Goal: Information Seeking & Learning: Learn about a topic

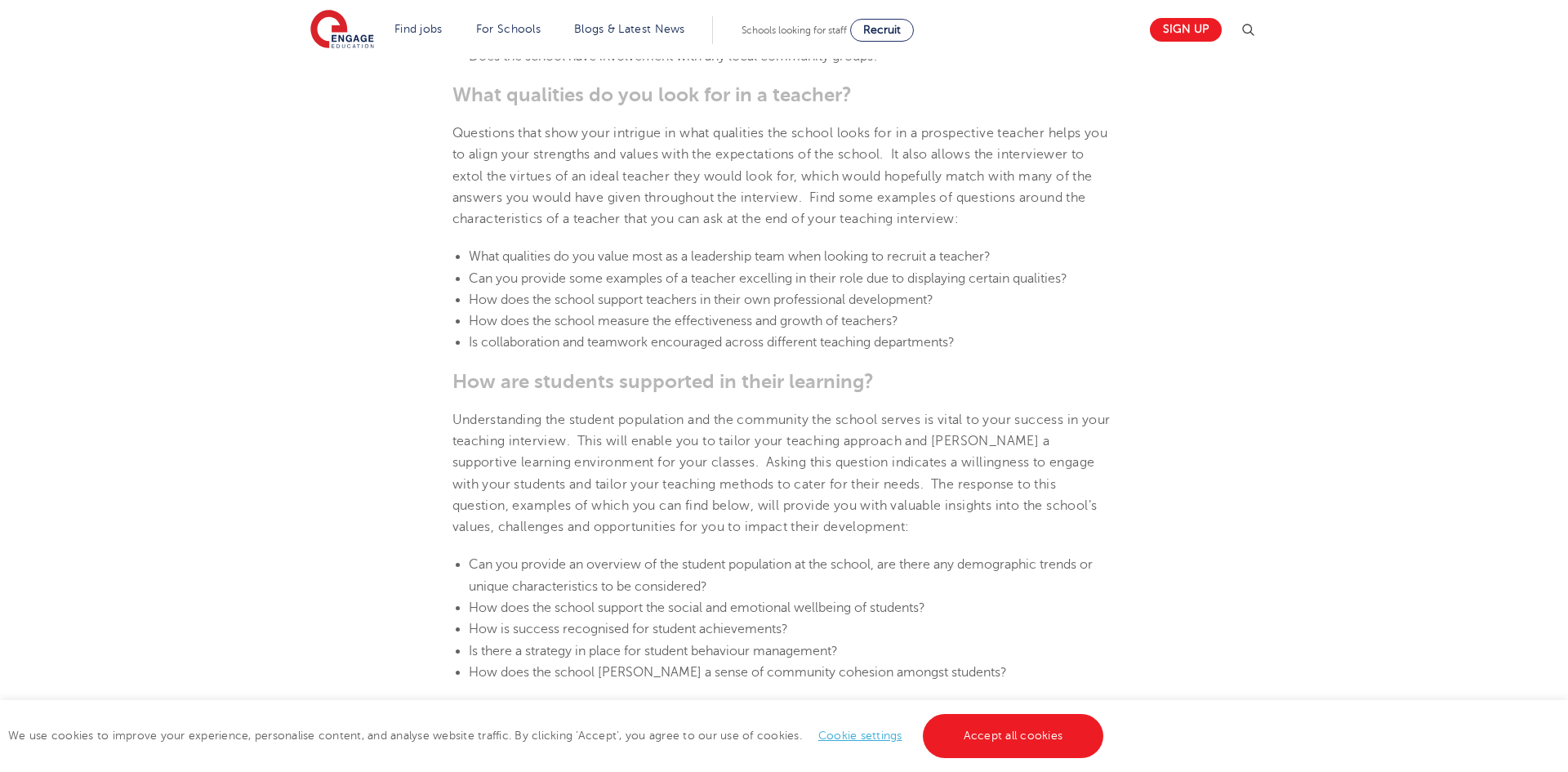
scroll to position [915, 0]
drag, startPoint x: 1012, startPoint y: 280, endPoint x: 456, endPoint y: 288, distance: 556.1
click at [469, 270] on li "What qualities do you value most as a leadership team when looking to recruit a…" at bounding box center [793, 260] width 648 height 21
copy span "What qualities do you value most as a leadership team when looking to recruit a…"
click at [604, 418] on section "[DATE] Top 5 questions to ask at the end of a teacher interview An interview fo…" at bounding box center [784, 754] width 991 height 2436
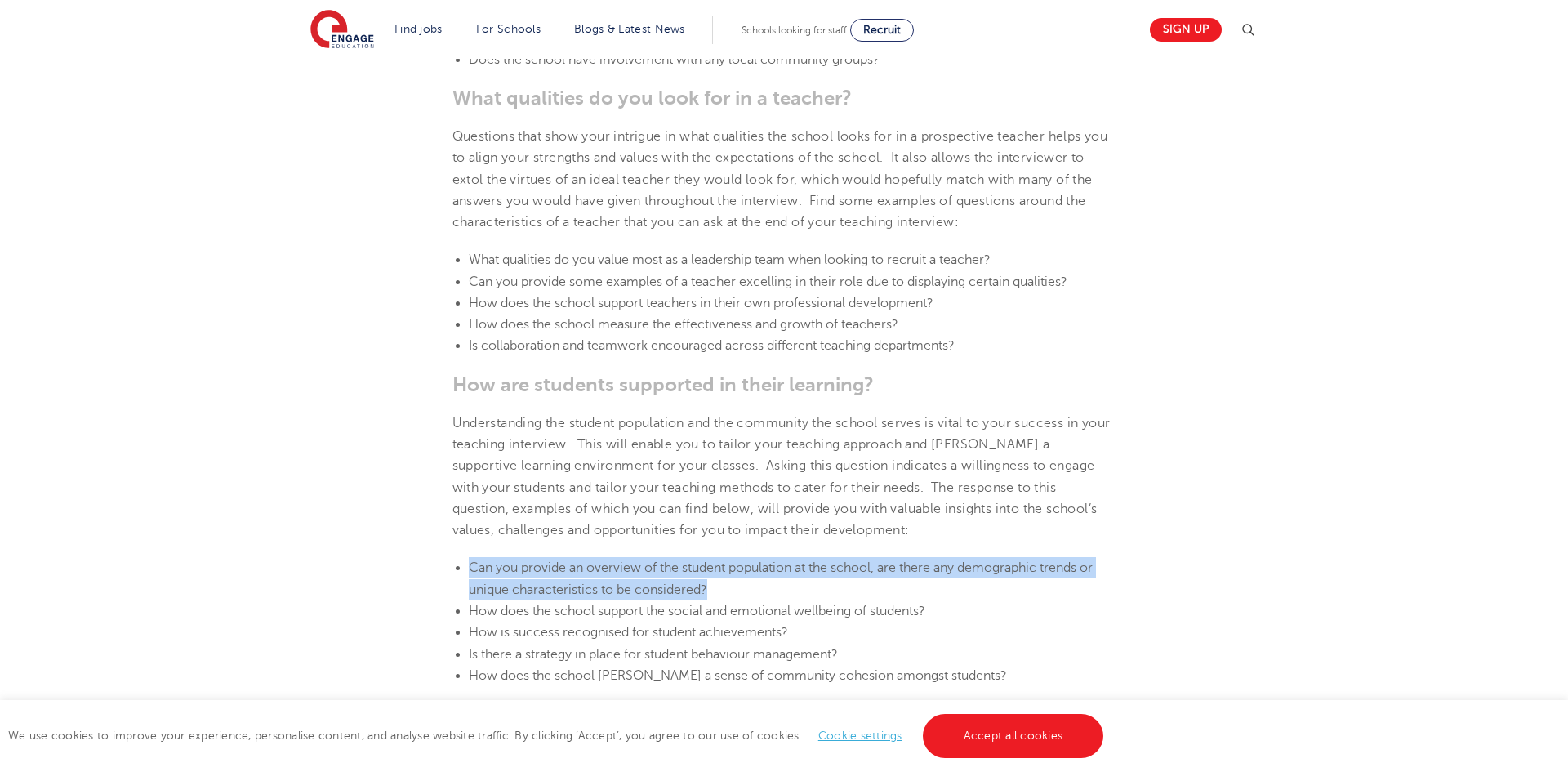
drag, startPoint x: 729, startPoint y: 615, endPoint x: 444, endPoint y: 587, distance: 286.4
click at [444, 587] on section "[DATE] Top 5 questions to ask at the end of a teacher interview An interview fo…" at bounding box center [784, 754] width 991 height 2436
copy span "Can you provide an overview of the student population at the school, are there …"
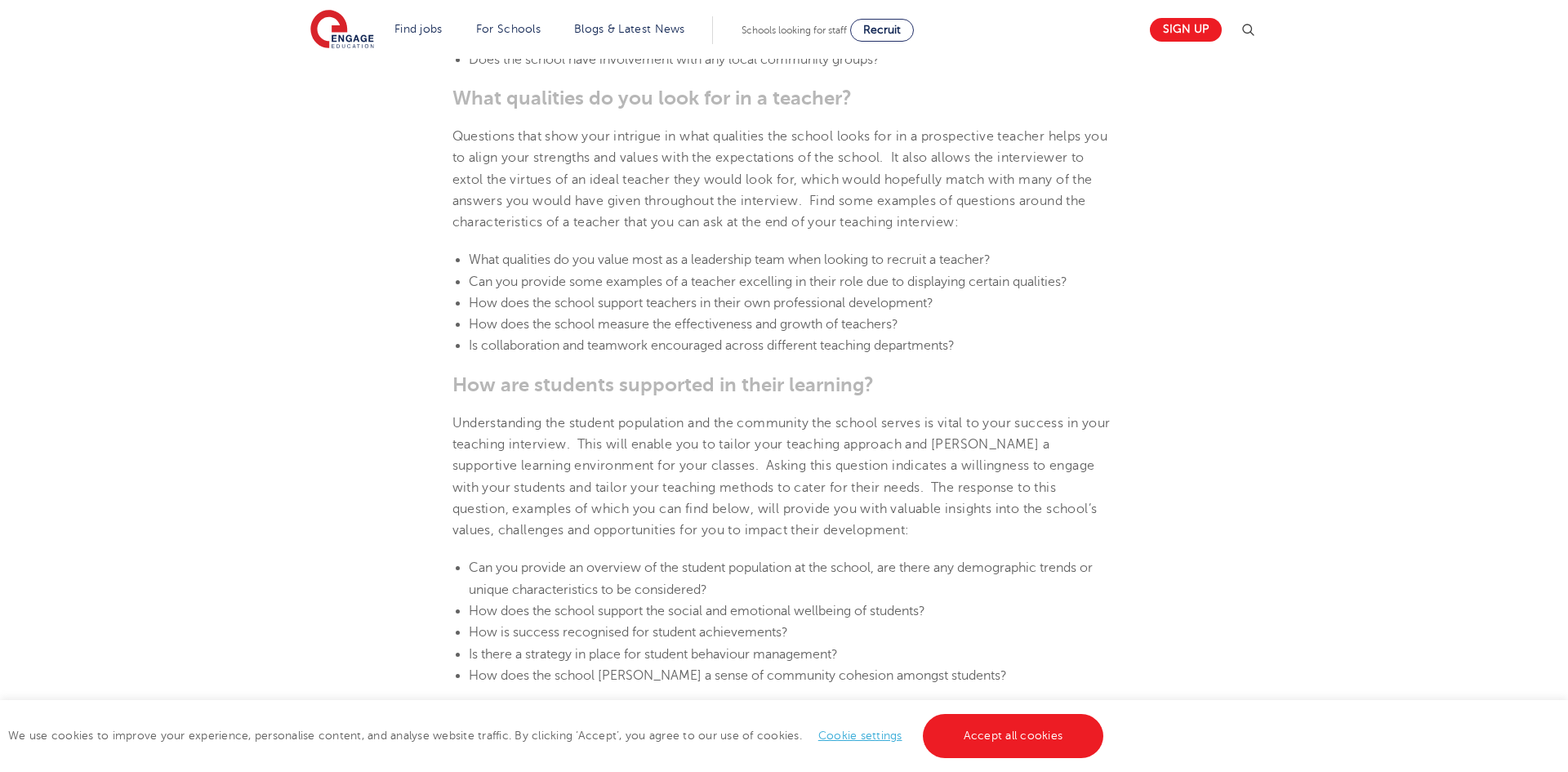
click at [695, 518] on p "Understanding the student population and the community the school serves is vit…" at bounding box center [784, 476] width 664 height 129
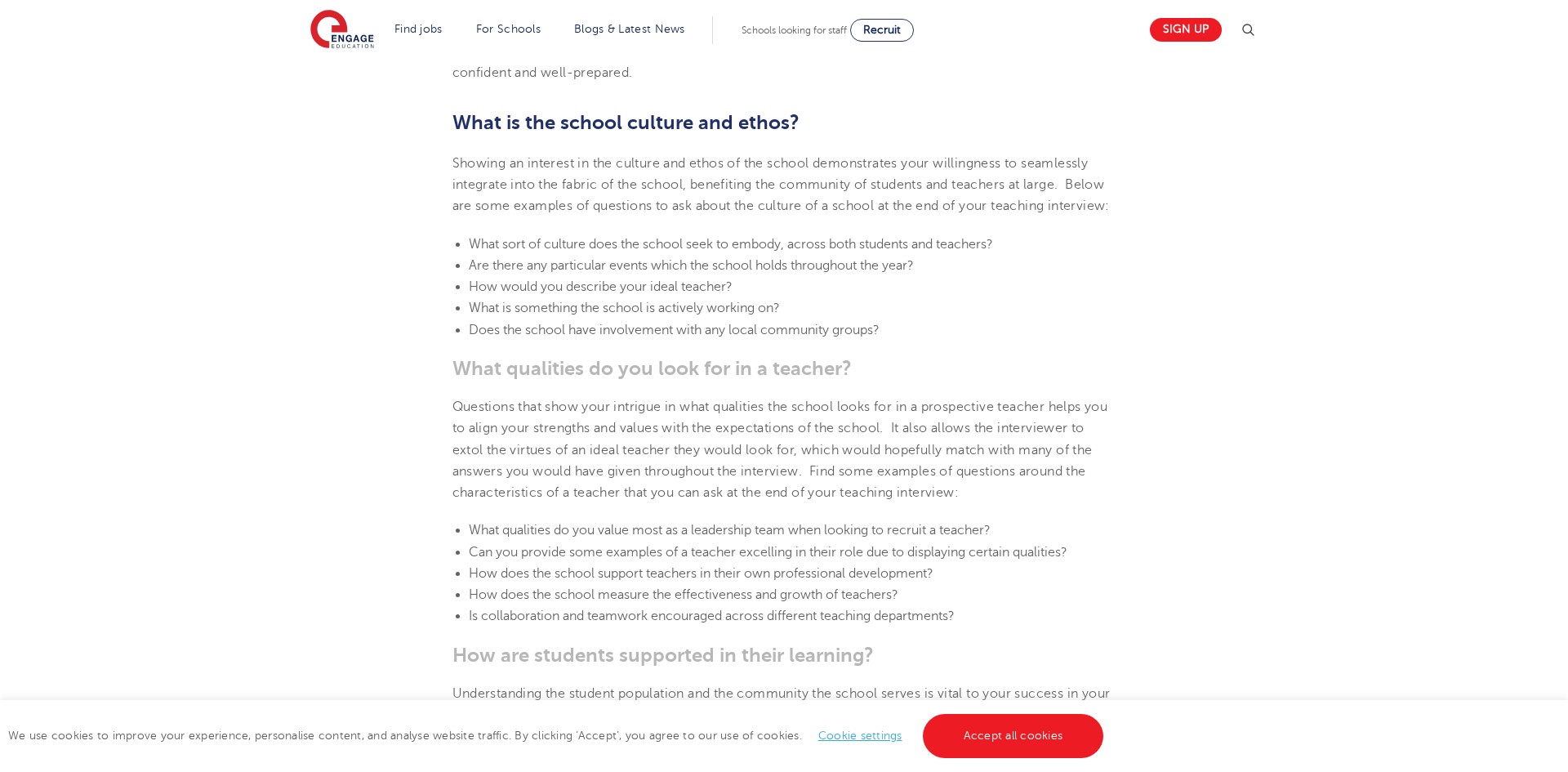
scroll to position [522, 0]
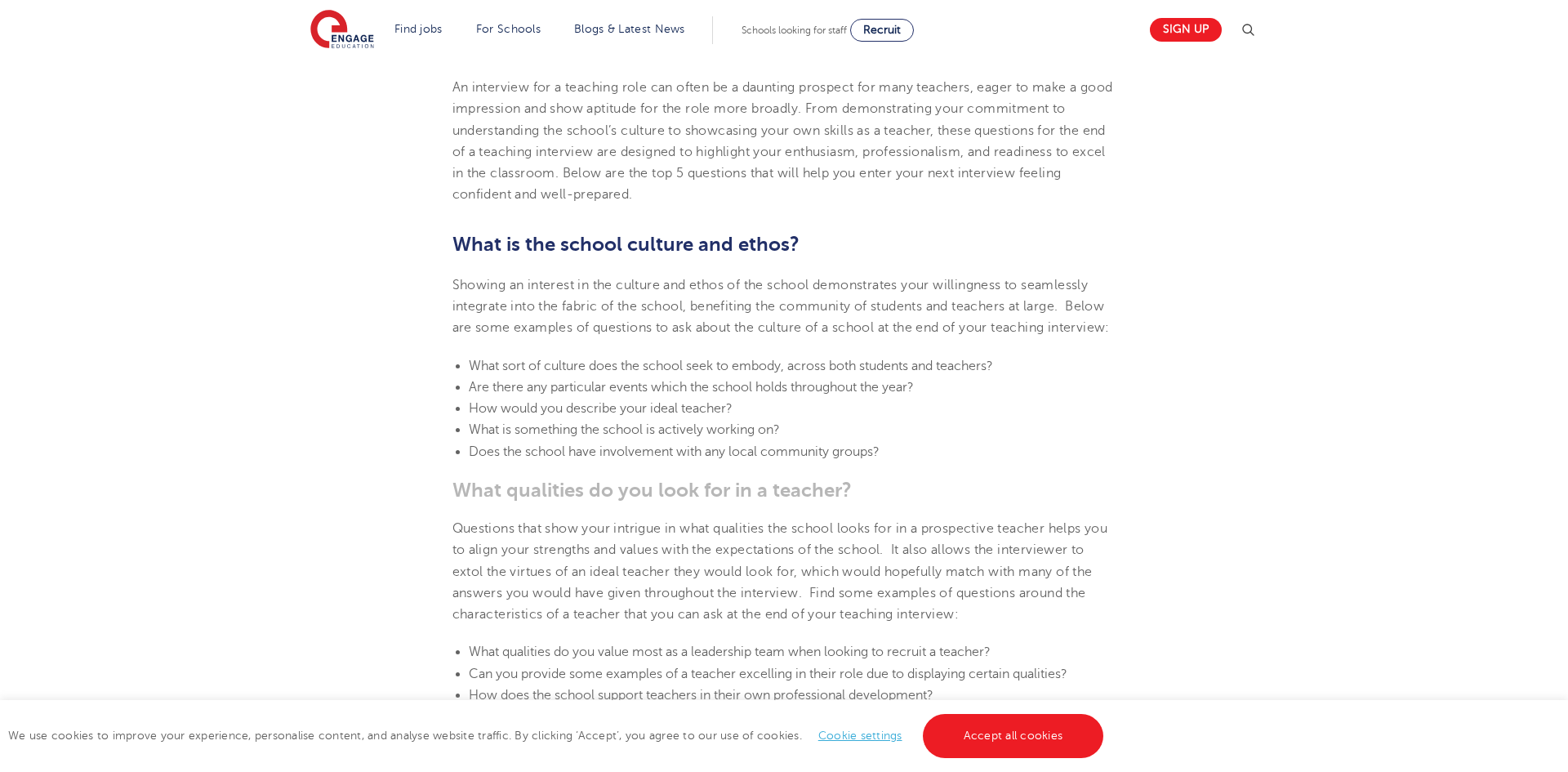
click at [906, 548] on span "Questions that show your intrigue in what qualities the school looks for in a p…" at bounding box center [780, 571] width 656 height 100
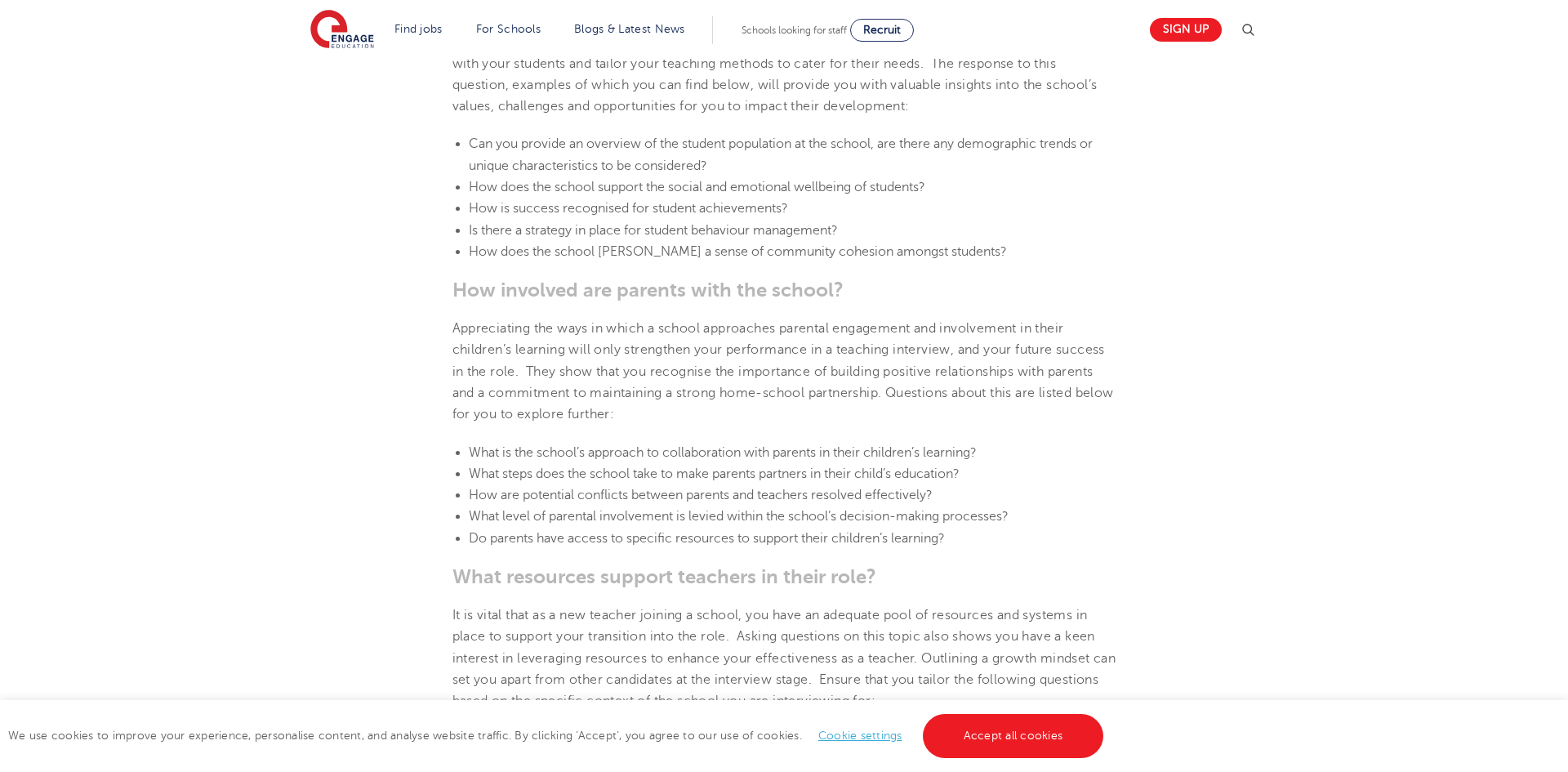
scroll to position [1339, 0]
click at [771, 462] on li "What is the school’s approach to collaboration with parents in their children’s…" at bounding box center [793, 451] width 648 height 21
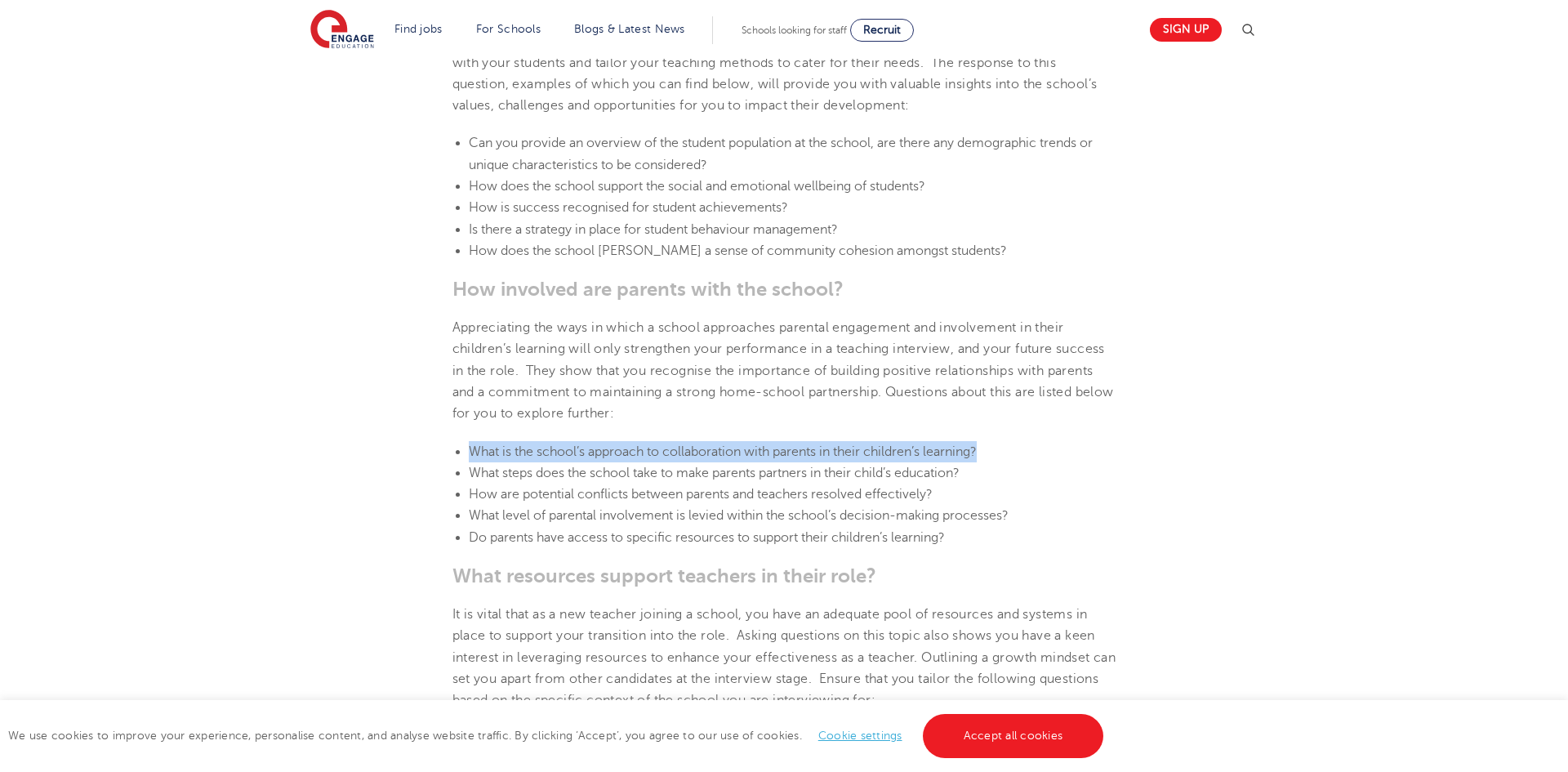
drag, startPoint x: 989, startPoint y: 470, endPoint x: 453, endPoint y: 478, distance: 536.1
click at [469, 462] on li "What is the school’s approach to collaboration with parents in their children’s…" at bounding box center [793, 451] width 648 height 21
copy span "What is the school’s approach to collaboration with parents in their children’s…"
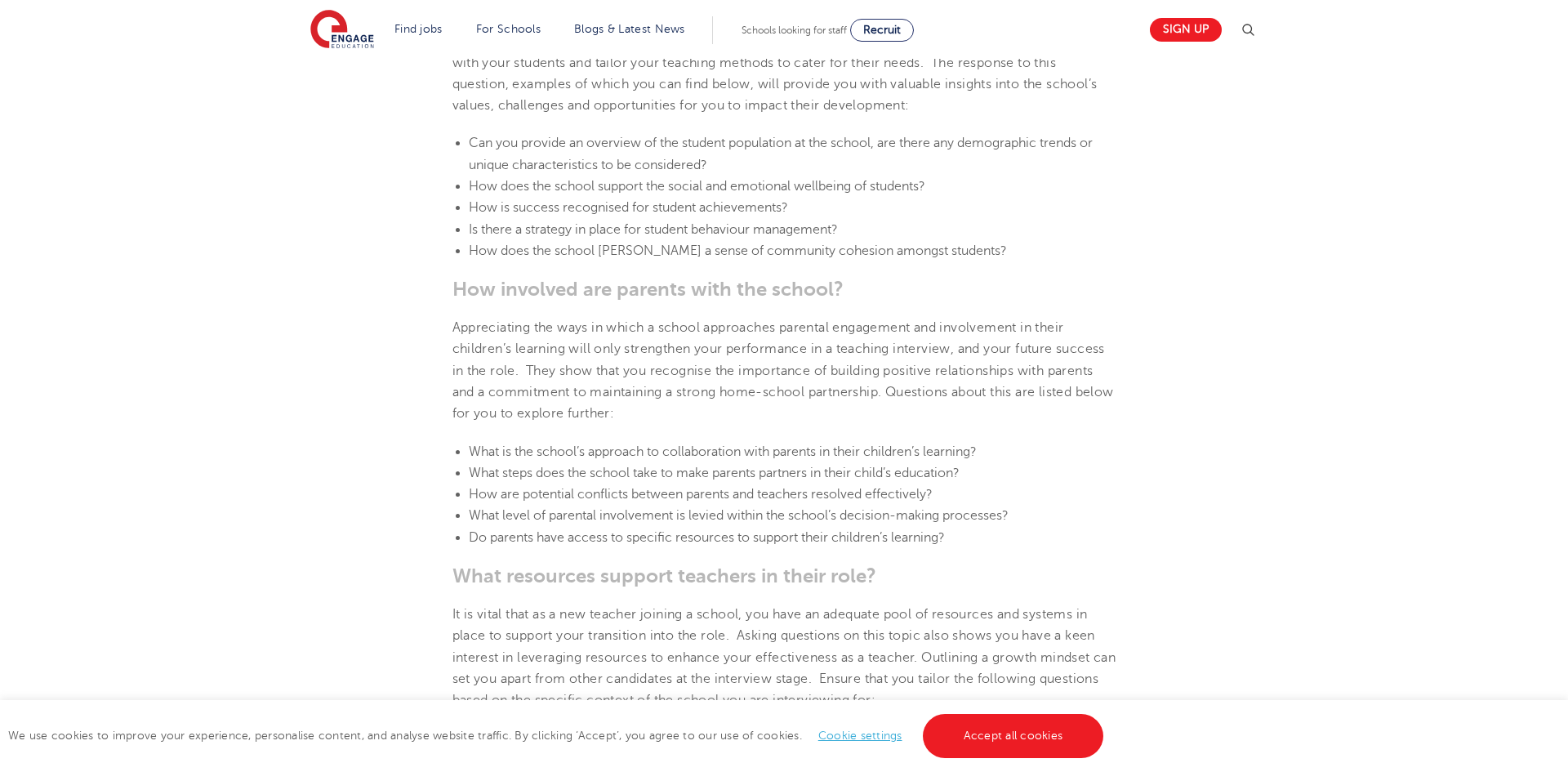
click at [714, 627] on span "It is vital that as a new teacher joining a school, you have an adequate pool o…" at bounding box center [784, 656] width 664 height 100
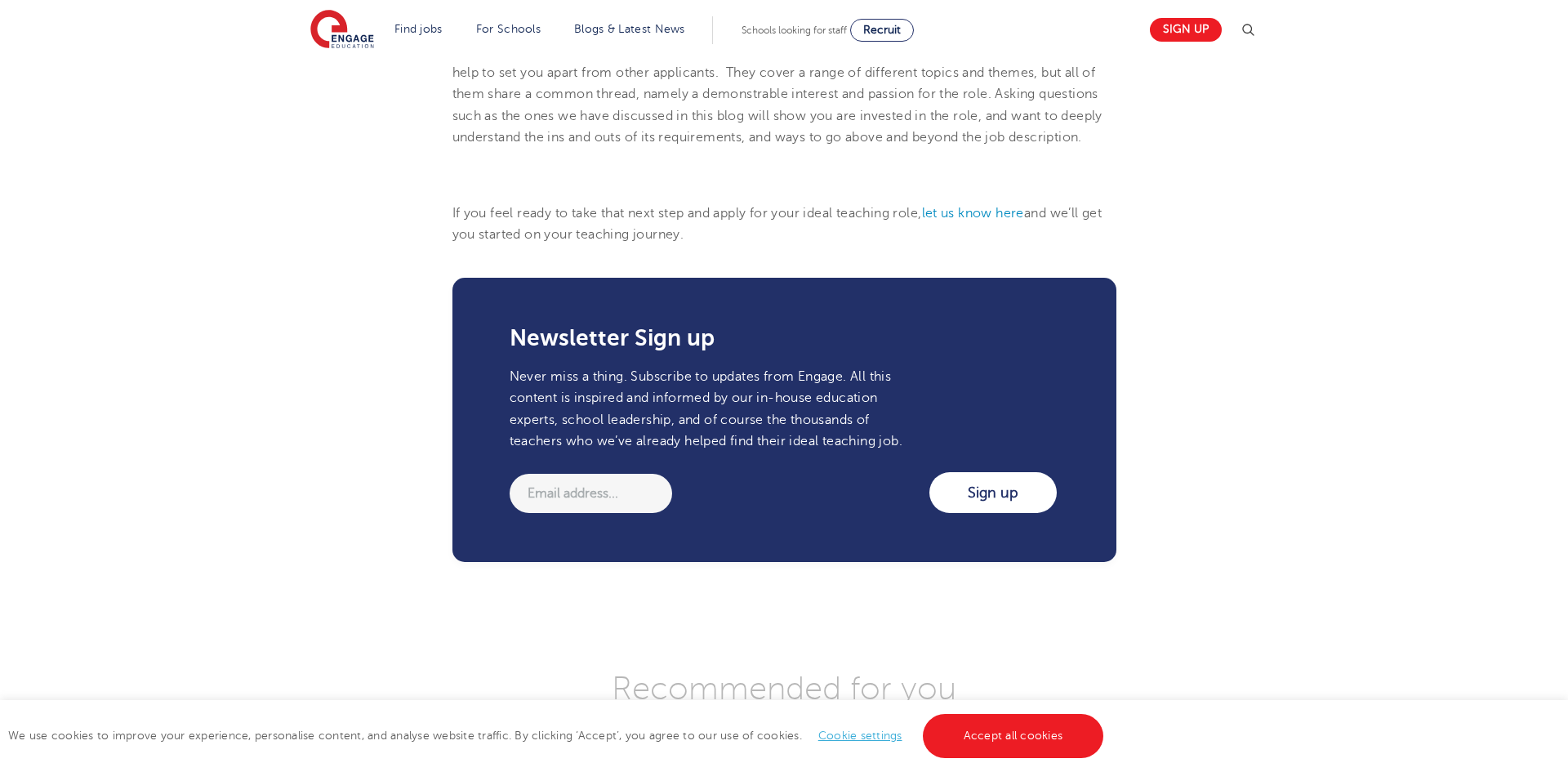
scroll to position [2254, 0]
